Goal: Navigation & Orientation: Find specific page/section

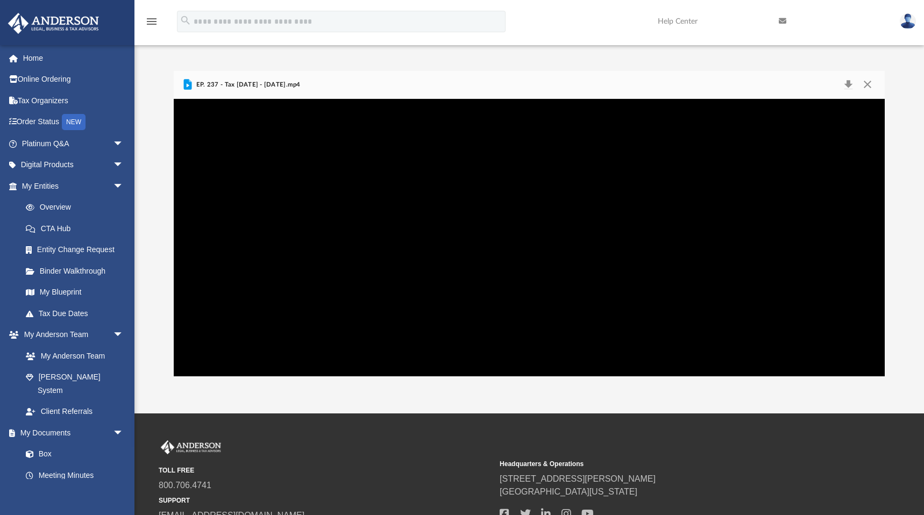
scroll to position [236, 705]
click at [61, 139] on link "Platinum Q&A arrow_drop_down" at bounding box center [74, 144] width 132 height 22
click at [113, 137] on span "arrow_drop_down" at bounding box center [124, 144] width 22 height 22
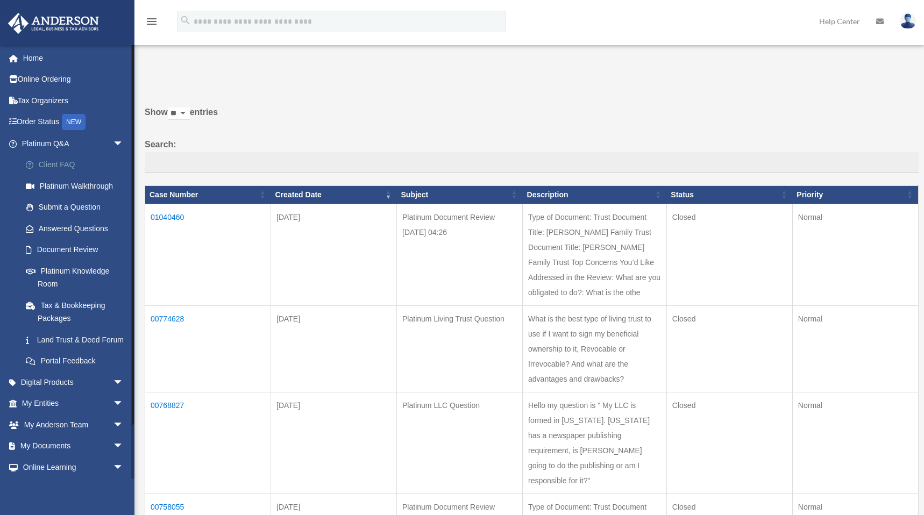
click at [68, 166] on link "Client FAQ" at bounding box center [77, 165] width 125 height 22
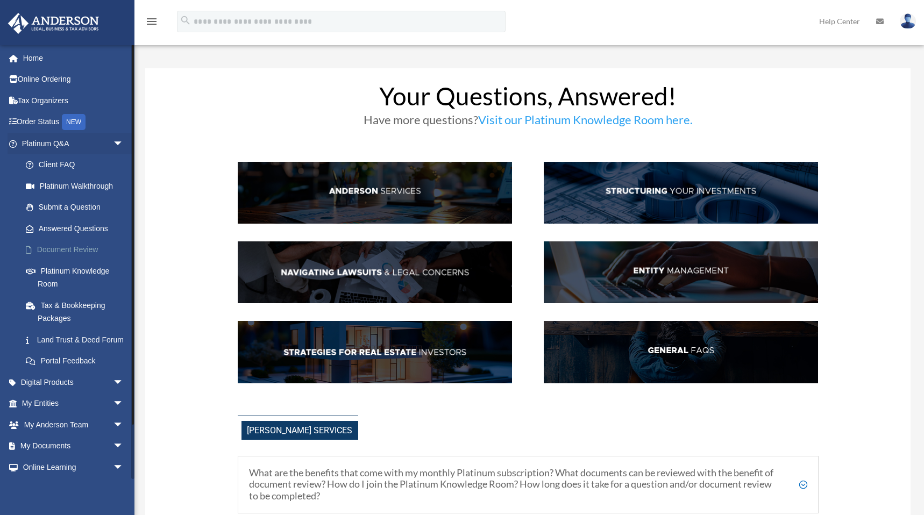
click at [79, 260] on link "Document Review" at bounding box center [77, 250] width 125 height 22
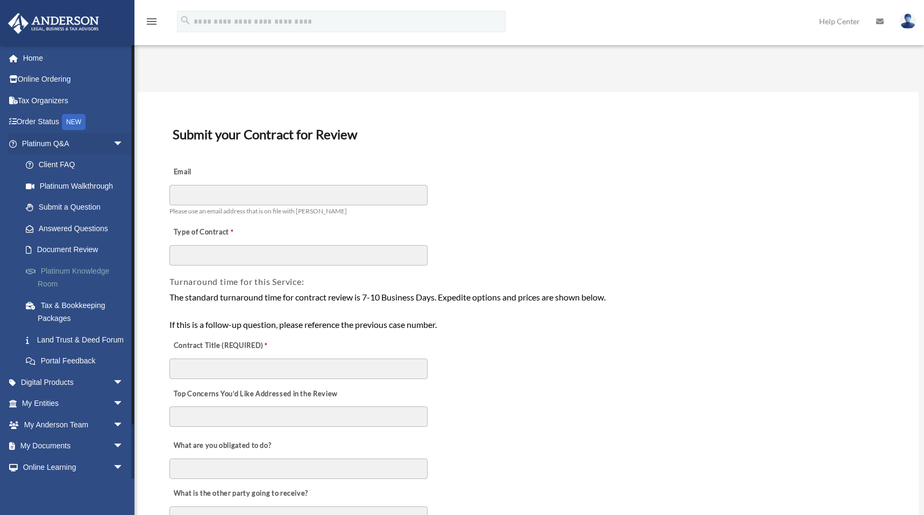
click at [76, 273] on link "Platinum Knowledge Room" at bounding box center [77, 277] width 125 height 34
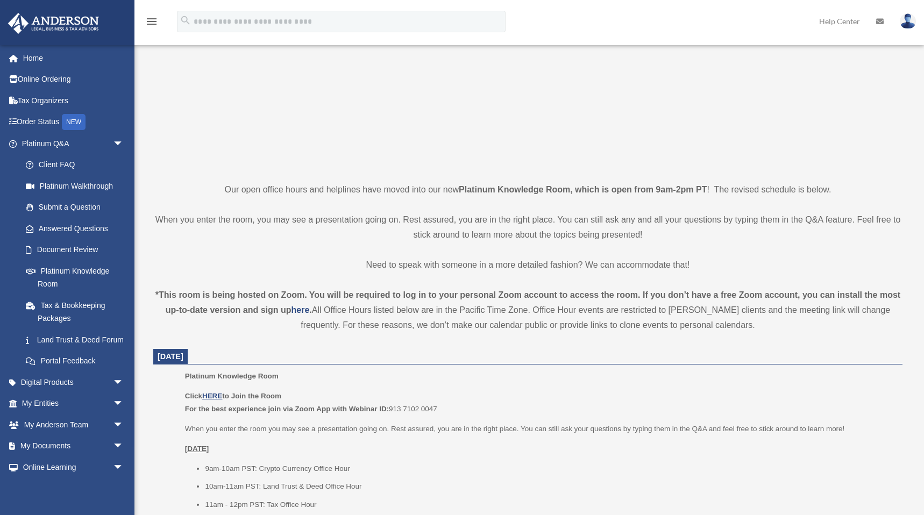
scroll to position [126, 0]
click at [210, 391] on u "HERE" at bounding box center [212, 394] width 20 height 8
